Goal: Transaction & Acquisition: Purchase product/service

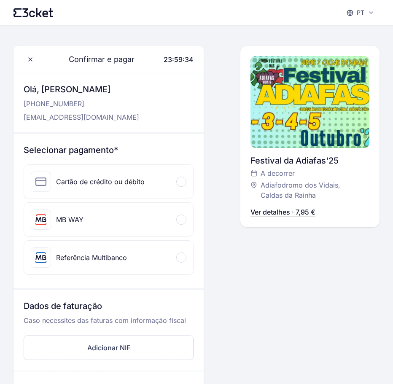
click at [181, 221] on div at bounding box center [181, 220] width 10 height 10
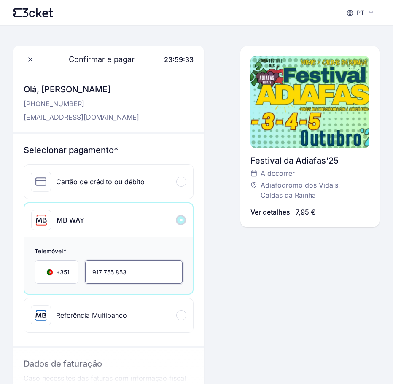
click at [116, 269] on input "917 755 853" at bounding box center [133, 272] width 97 height 23
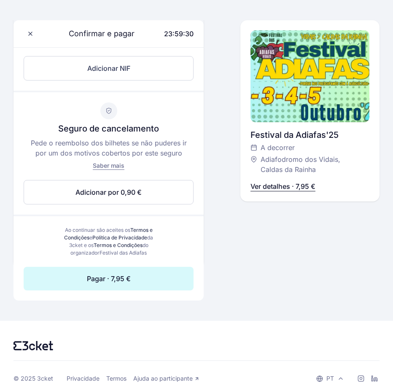
click at [102, 288] on button "Pagar · 7,95 €" at bounding box center [109, 279] width 170 height 24
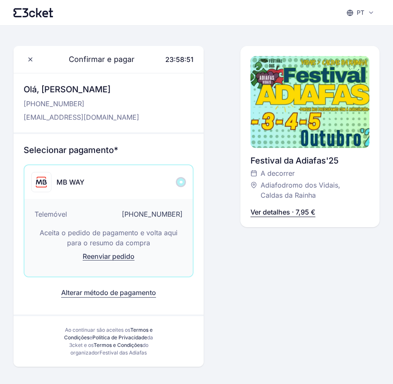
click at [272, 214] on p "Ver detalhes · 7,95 €" at bounding box center [283, 212] width 65 height 10
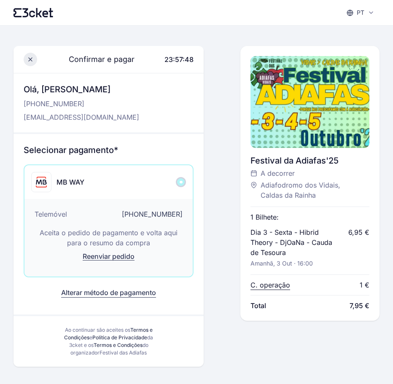
click at [34, 62] on span at bounding box center [30, 59] width 13 height 13
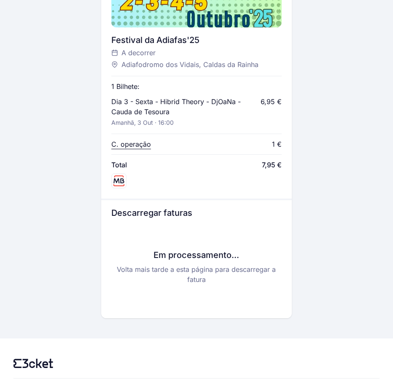
scroll to position [352, 0]
